Goal: Information Seeking & Learning: Learn about a topic

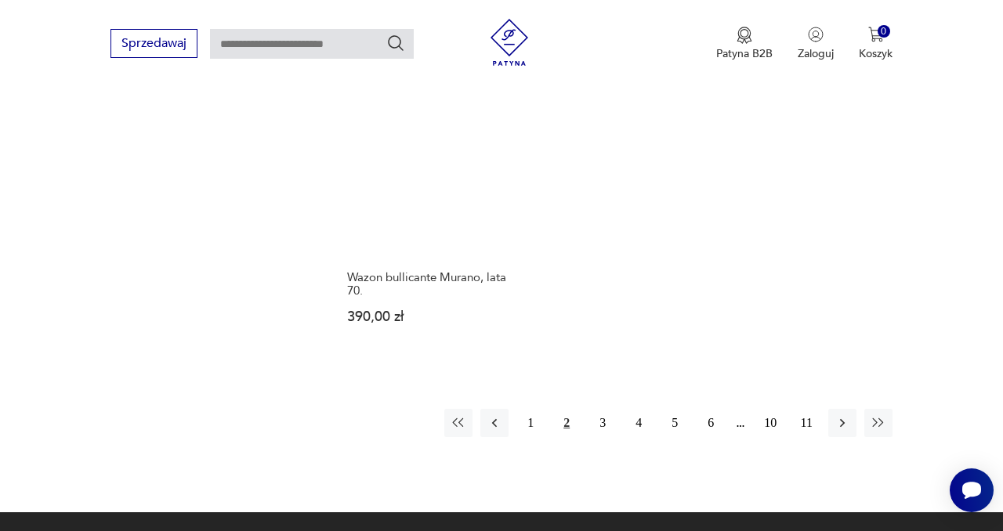
scroll to position [1792, 0]
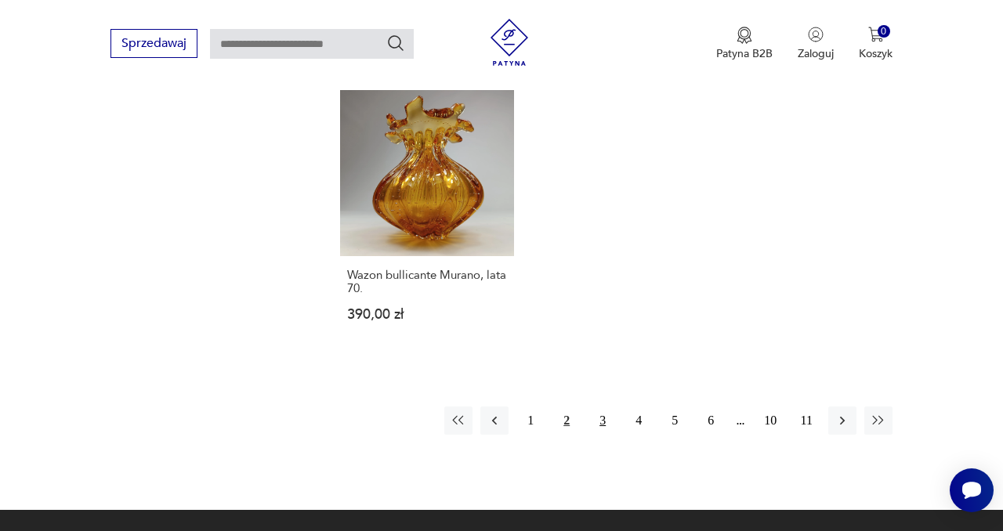
click at [601, 407] on button "3" at bounding box center [603, 421] width 28 height 28
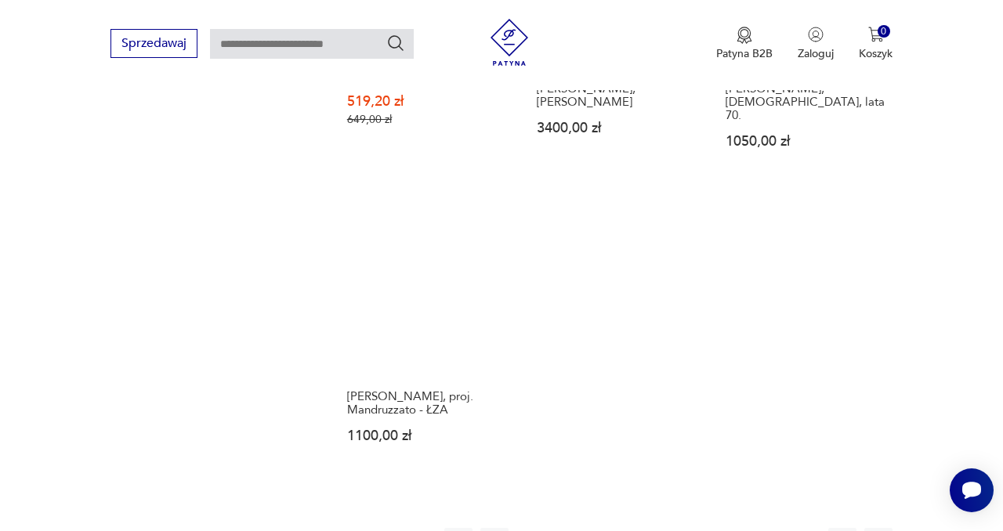
scroll to position [1695, 0]
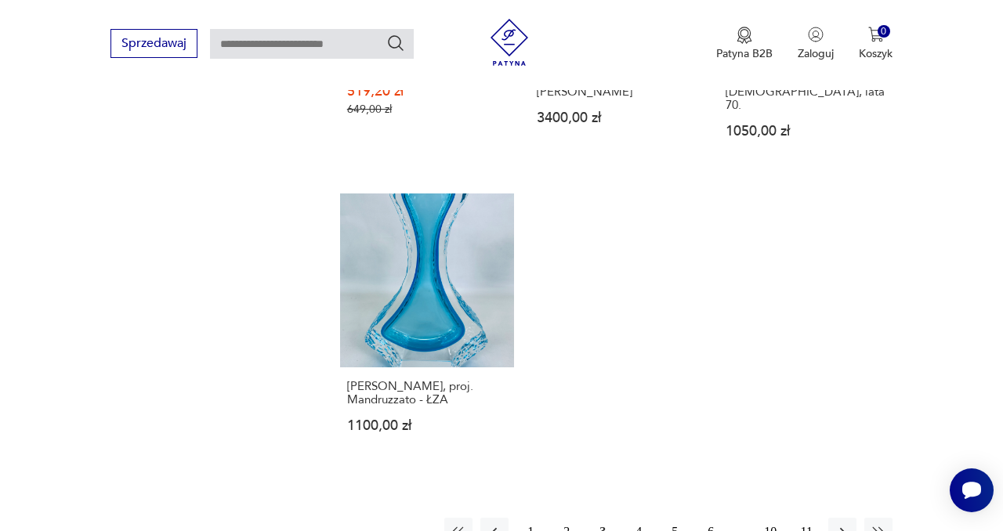
click at [636, 518] on button "4" at bounding box center [639, 532] width 28 height 28
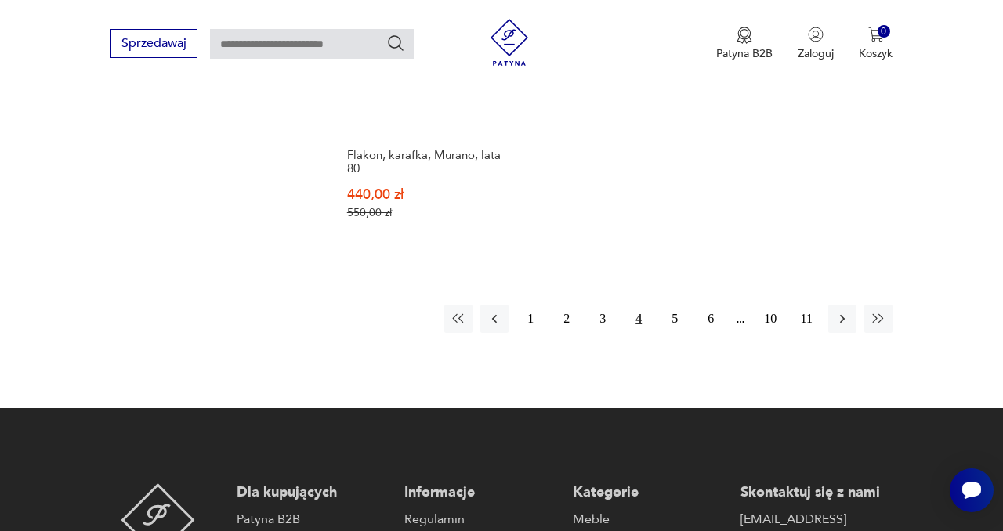
scroll to position [1999, 0]
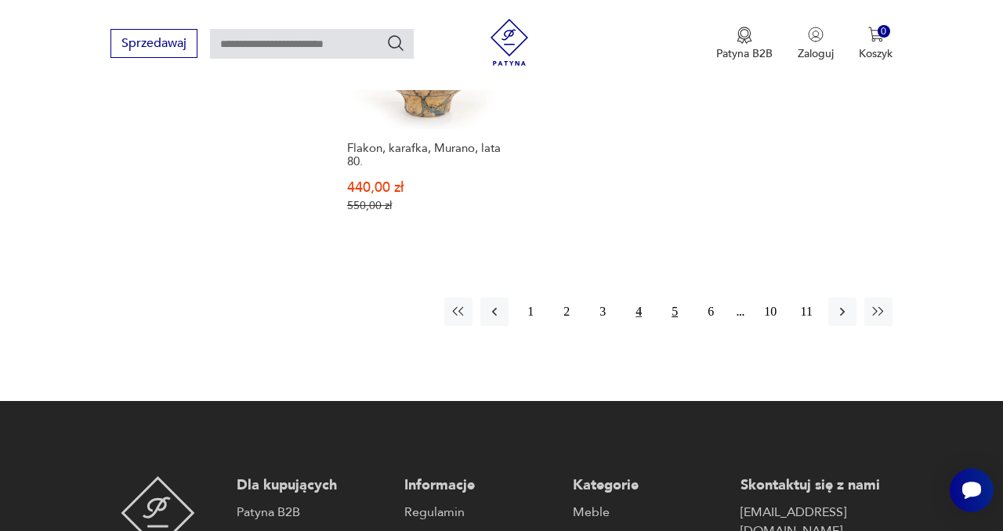
click at [674, 298] on button "5" at bounding box center [675, 312] width 28 height 28
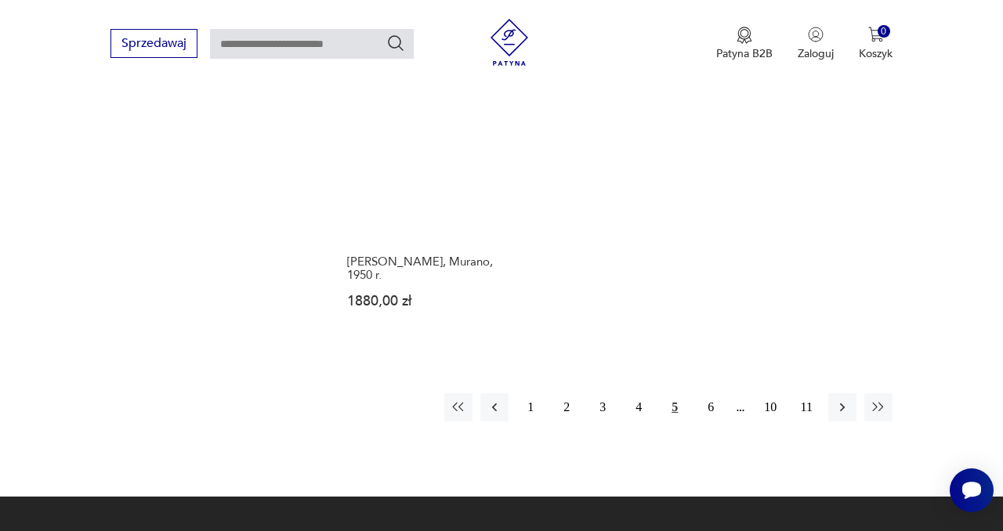
scroll to position [1771, 0]
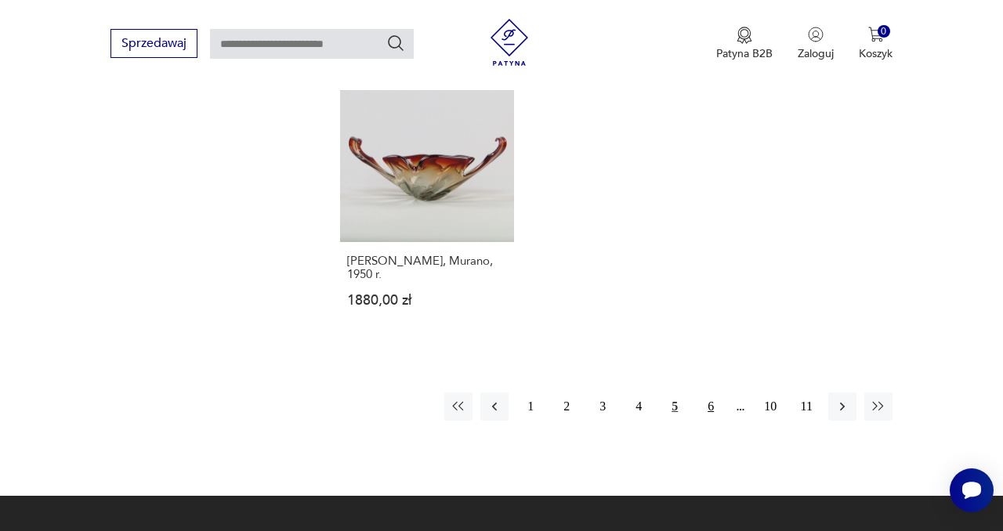
click at [709, 405] on button "6" at bounding box center [711, 407] width 28 height 28
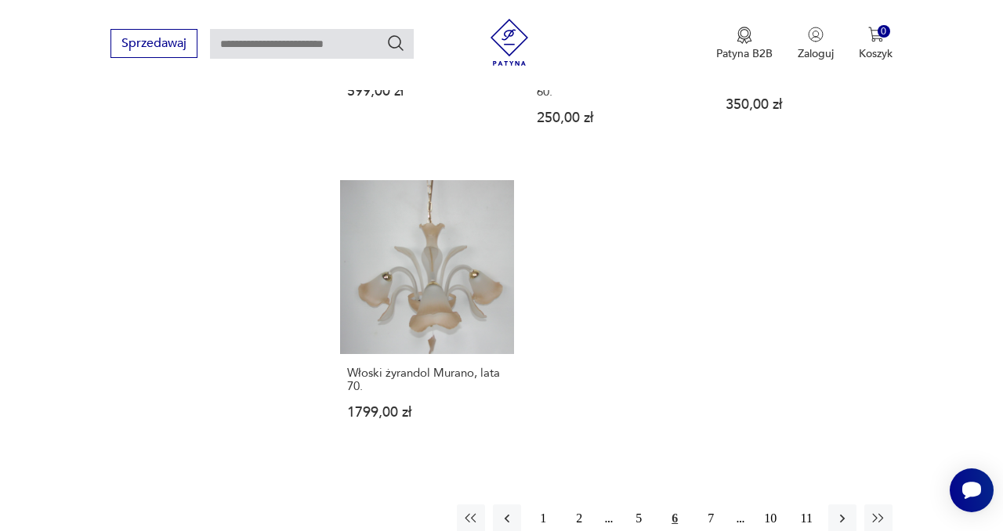
scroll to position [1730, 0]
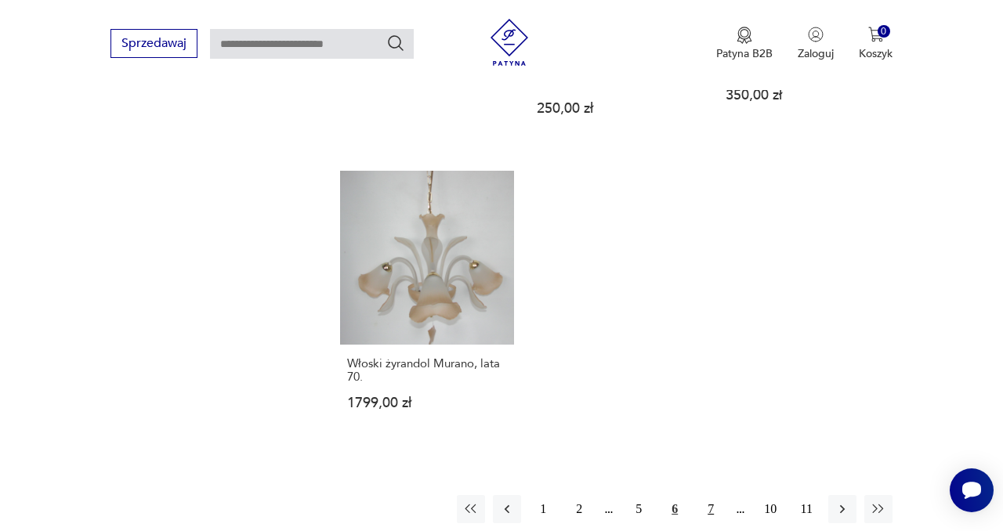
click at [711, 495] on button "7" at bounding box center [711, 509] width 28 height 28
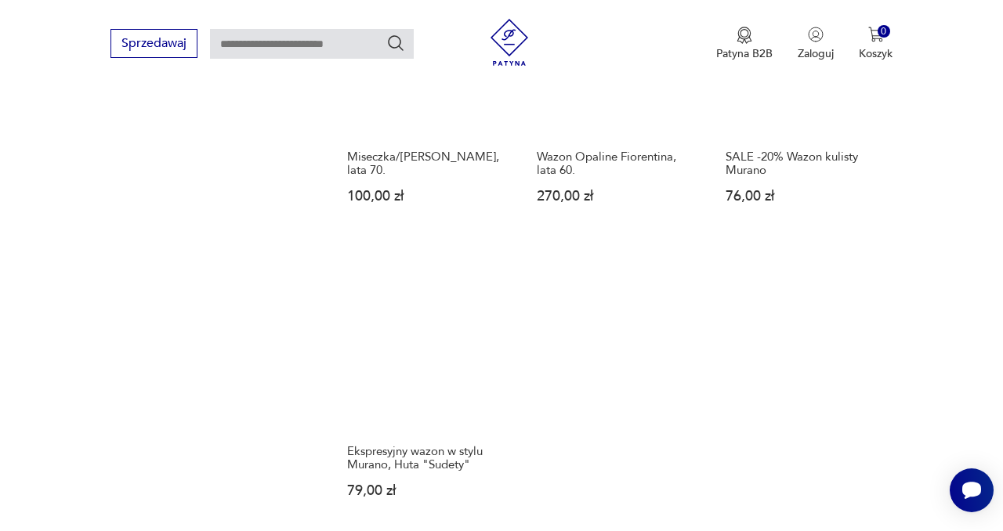
scroll to position [1685, 0]
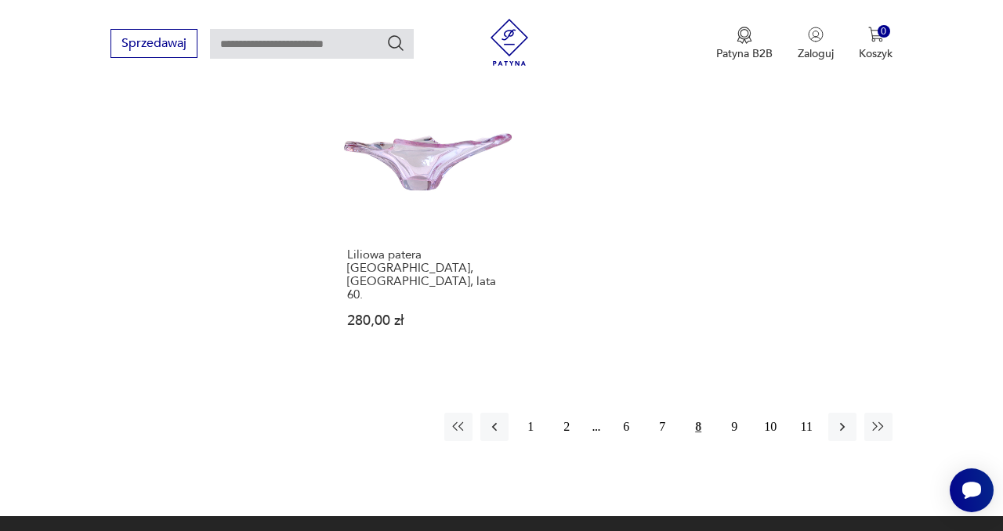
scroll to position [1800, 0]
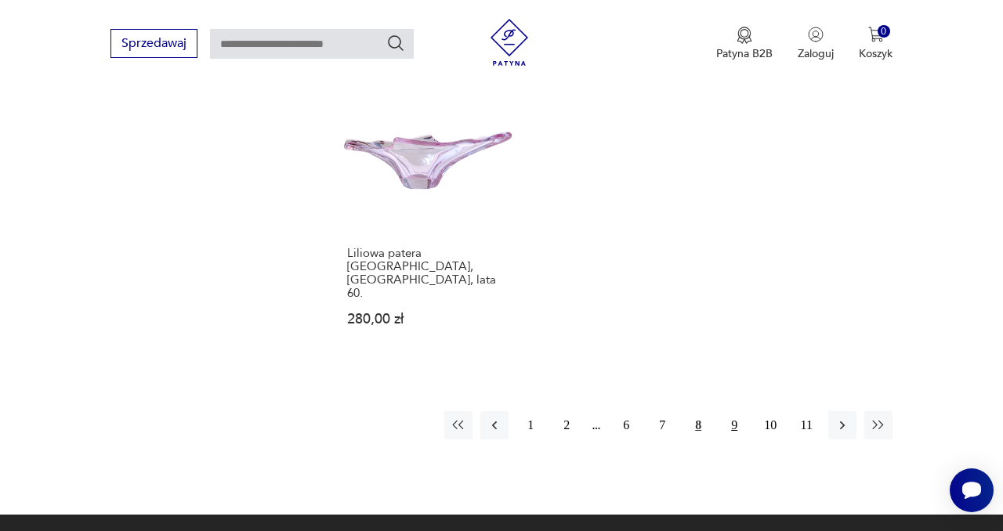
click at [738, 411] on button "9" at bounding box center [734, 425] width 28 height 28
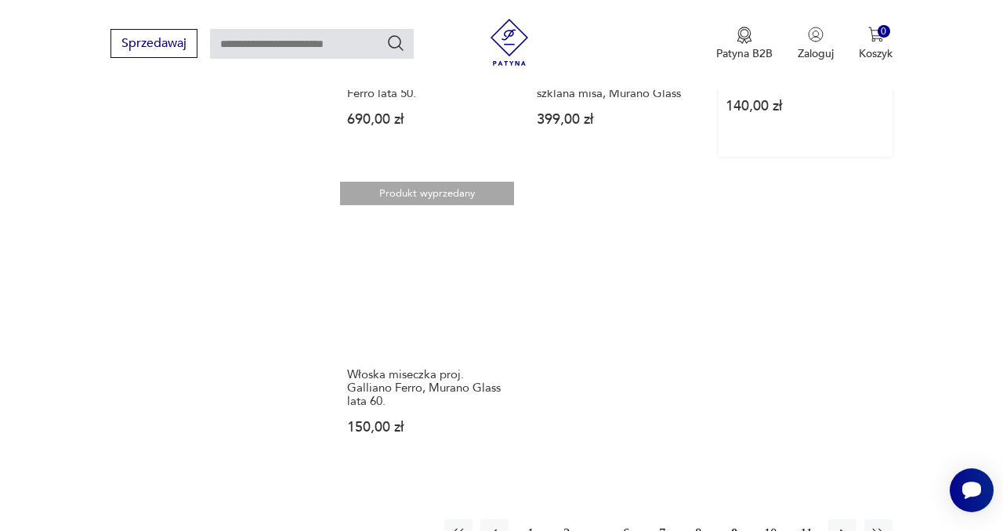
scroll to position [1771, 0]
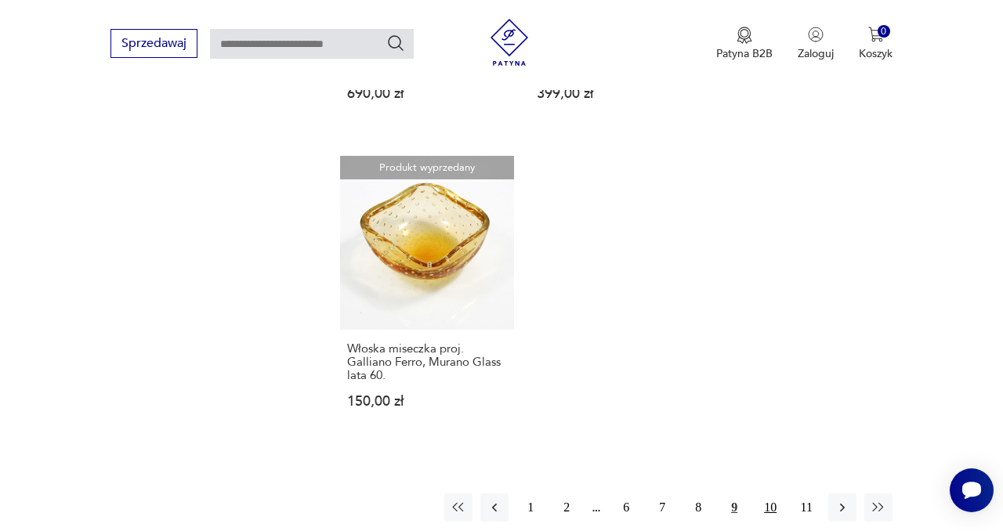
click at [770, 494] on button "10" at bounding box center [770, 508] width 28 height 28
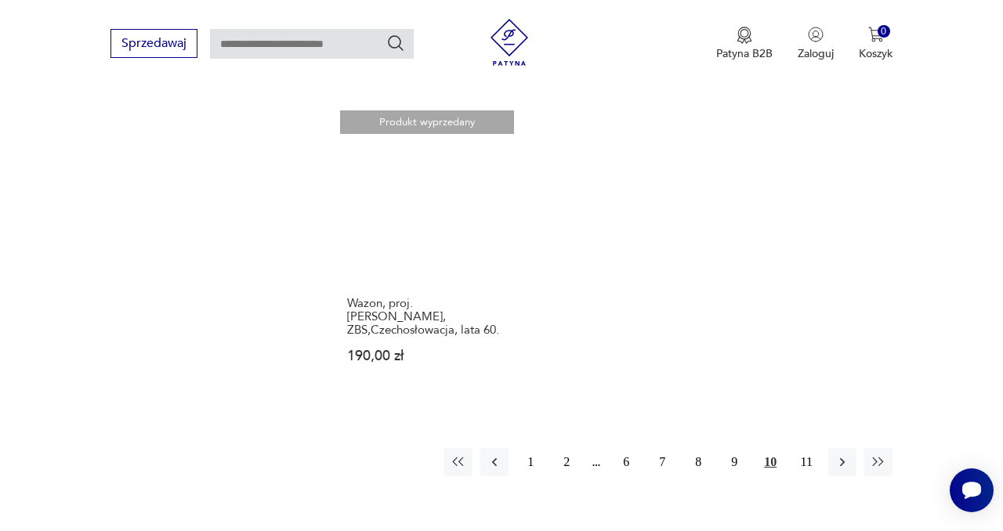
scroll to position [1818, 0]
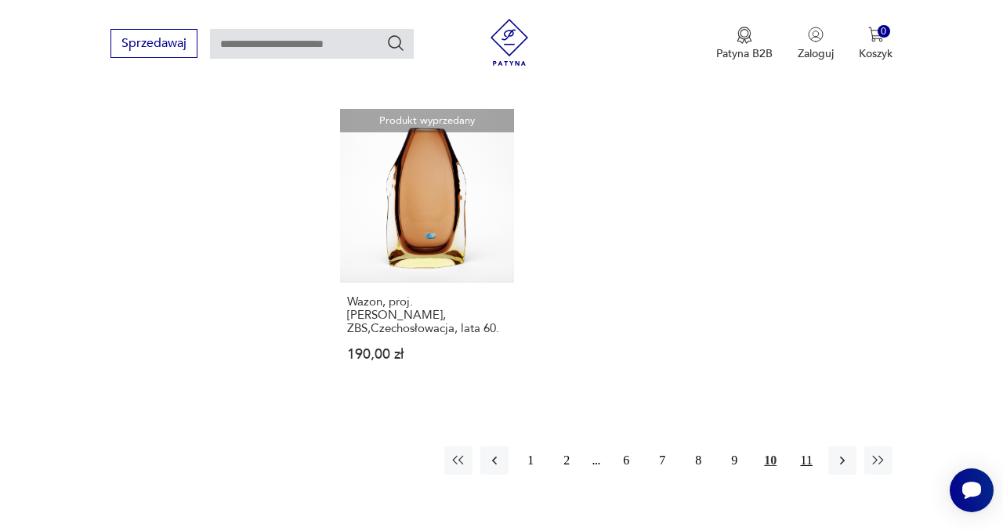
click at [803, 447] on button "11" at bounding box center [806, 461] width 28 height 28
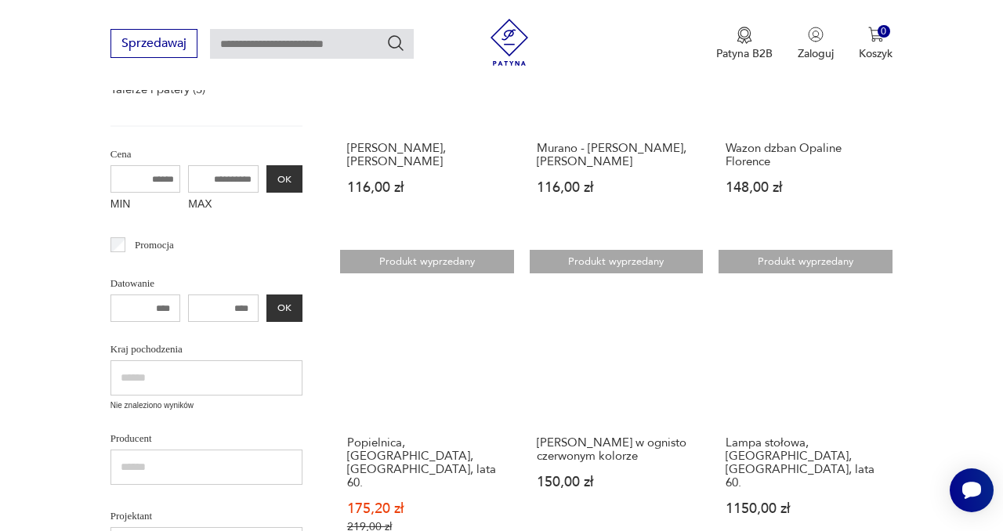
scroll to position [395, 0]
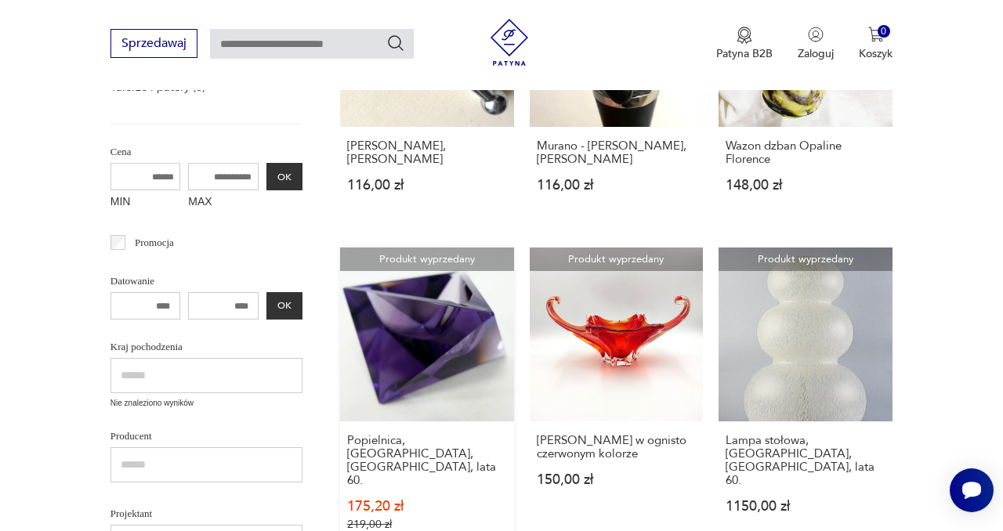
click at [504, 345] on link "Produkt wyprzedany Popielnica, [GEOGRAPHIC_DATA], [GEOGRAPHIC_DATA], lata 60. 1…" at bounding box center [427, 405] width 174 height 314
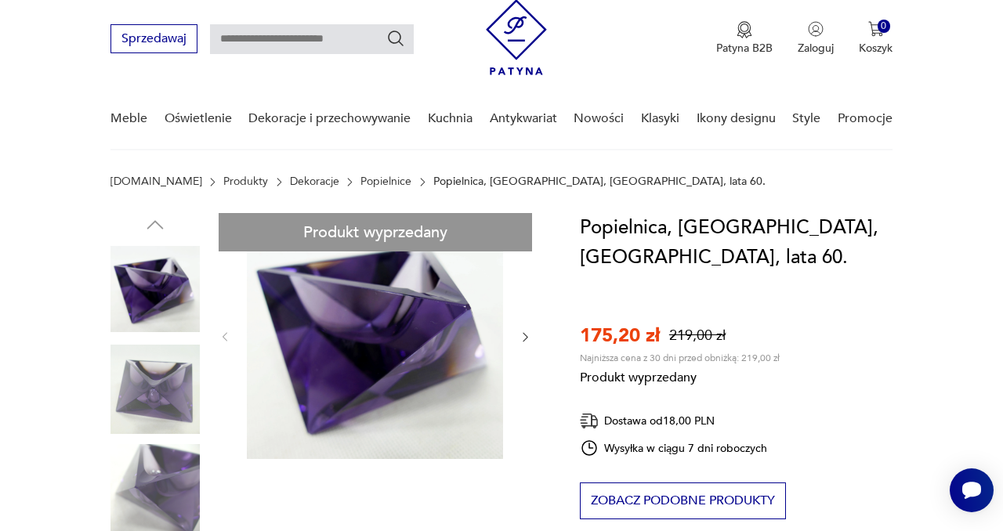
scroll to position [74, 0]
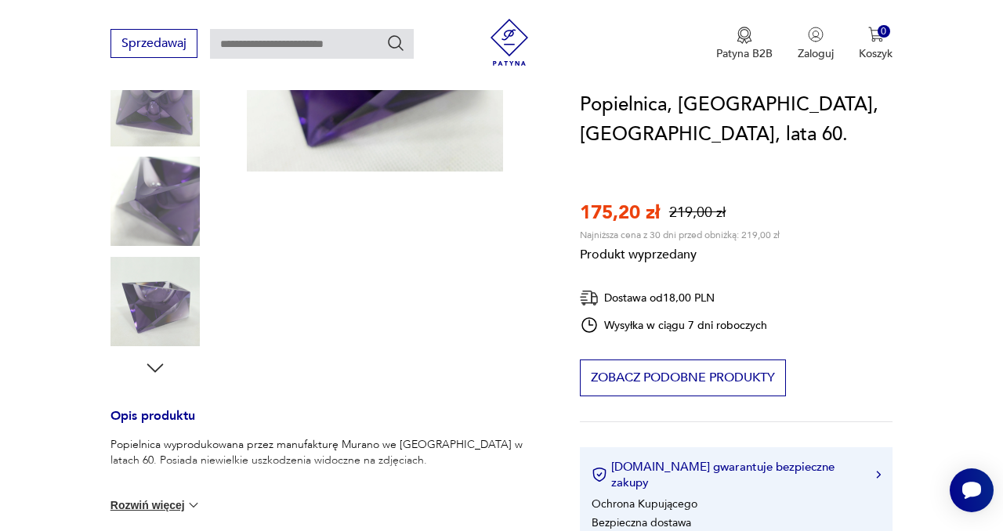
scroll to position [335, 0]
click at [172, 319] on div "Produkt wyprzedany Opis produktu Popielnica wyprodukowana przez manufakturę Mur…" at bounding box center [327, 374] width 432 height 901
